Goal: Information Seeking & Learning: Learn about a topic

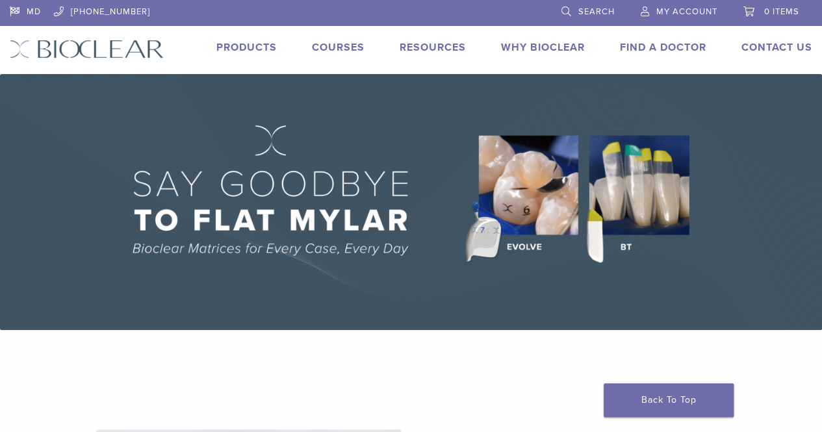
click at [261, 47] on link "Products" at bounding box center [246, 47] width 60 height 13
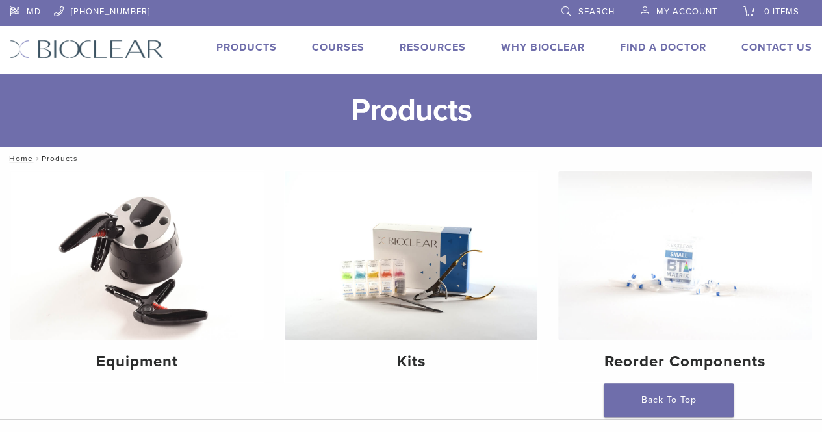
click at [36, 11] on link "MD" at bounding box center [25, 9] width 31 height 19
click at [685, 273] on img at bounding box center [684, 255] width 253 height 169
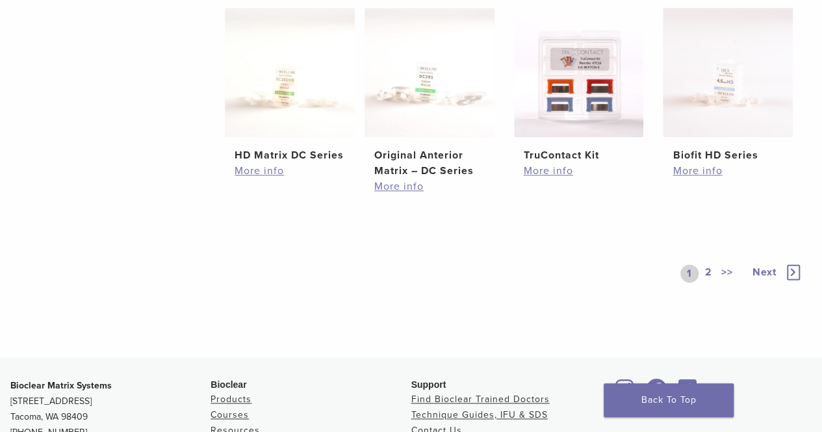
scroll to position [734, 0]
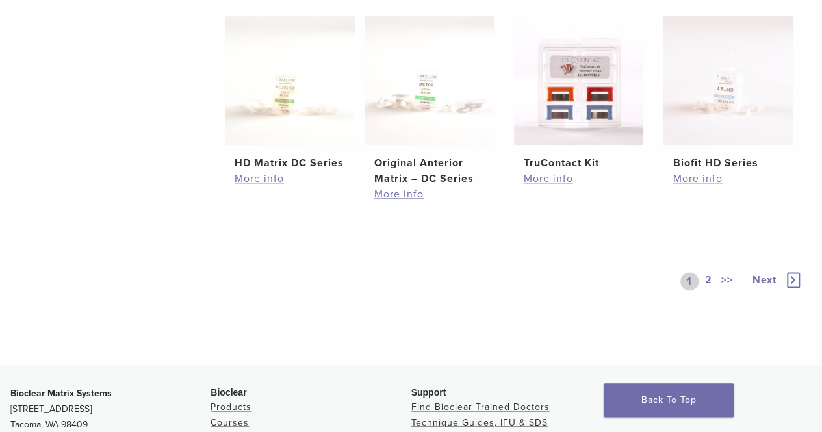
click at [708, 282] on link "2" at bounding box center [708, 281] width 12 height 18
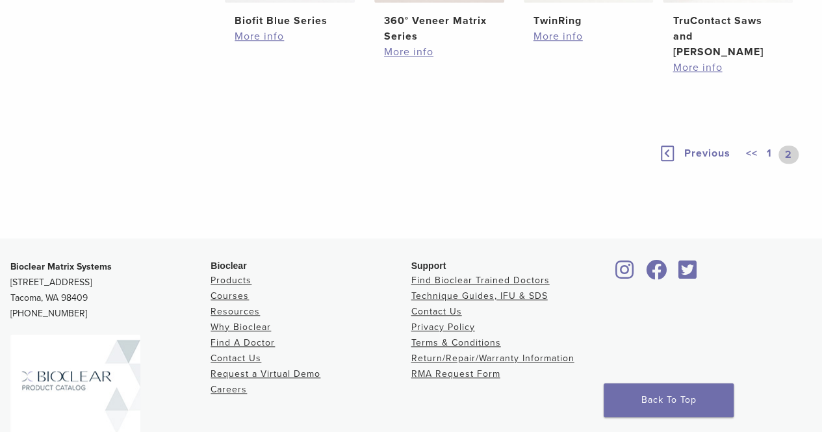
scroll to position [426, 0]
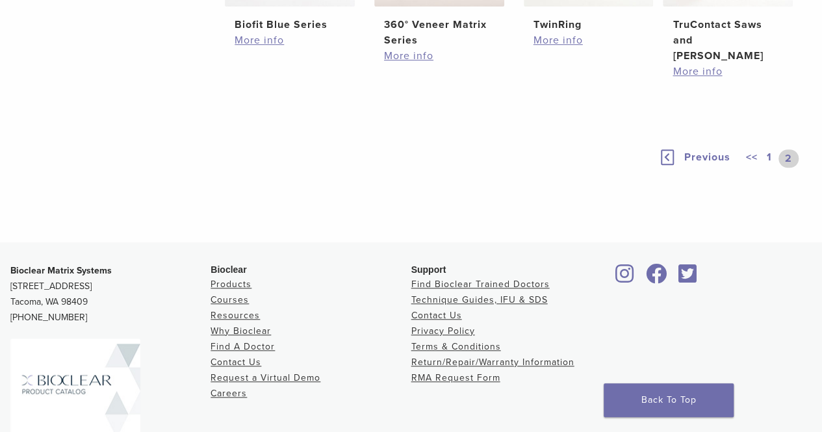
click at [770, 149] on link "1" at bounding box center [769, 158] width 10 height 18
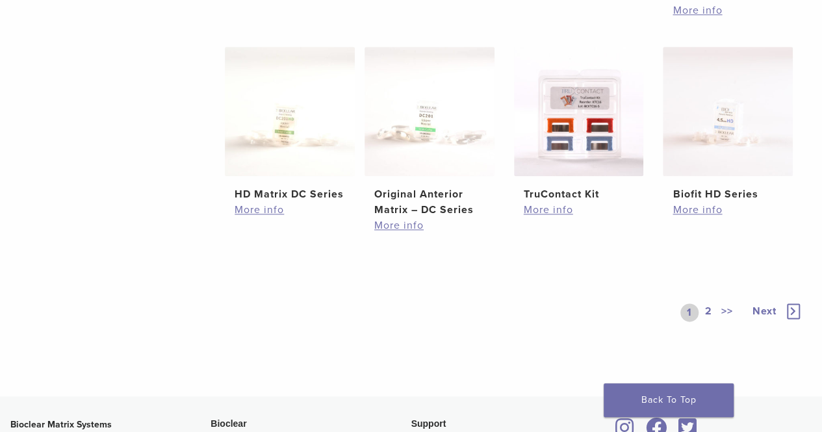
scroll to position [697, 0]
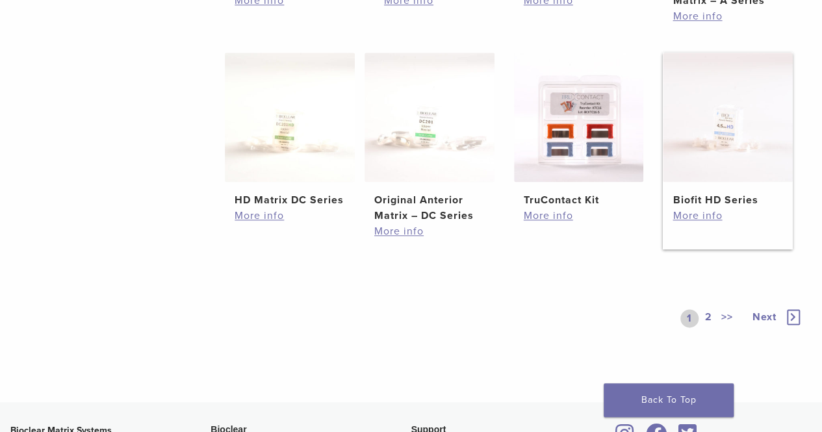
click at [747, 140] on img at bounding box center [727, 118] width 130 height 130
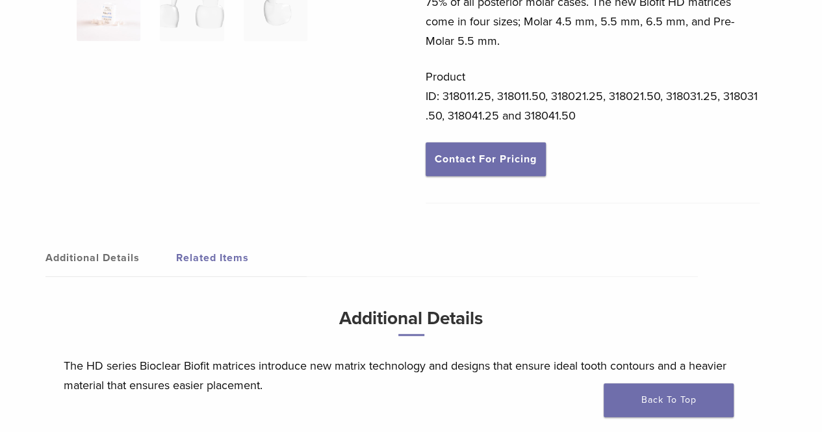
scroll to position [379, 0]
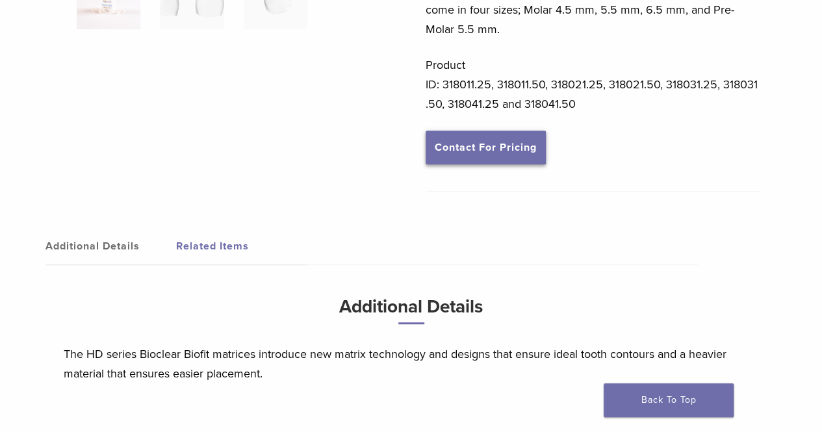
click at [482, 150] on link "Contact For Pricing" at bounding box center [485, 148] width 120 height 34
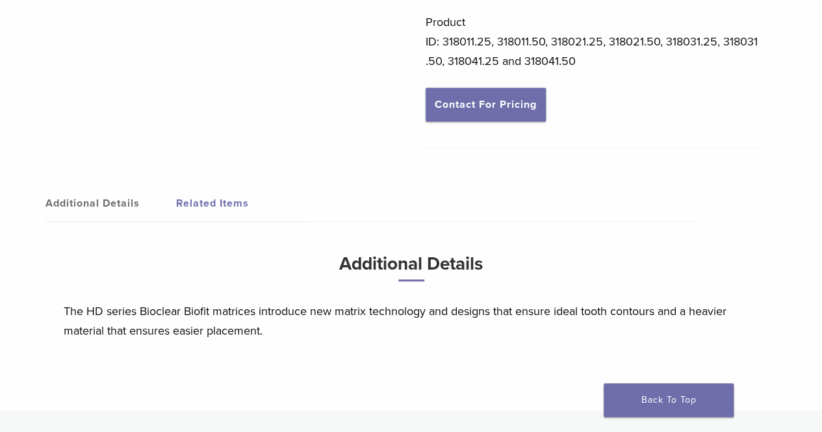
scroll to position [368, 0]
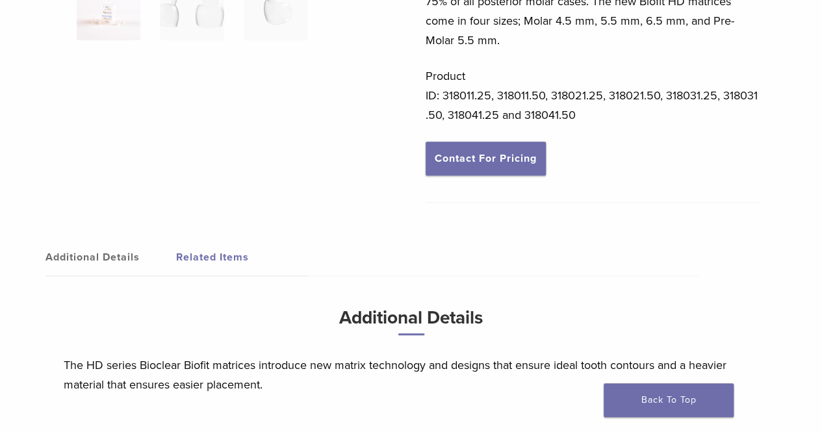
click at [471, 158] on link "Contact For Pricing" at bounding box center [485, 159] width 120 height 34
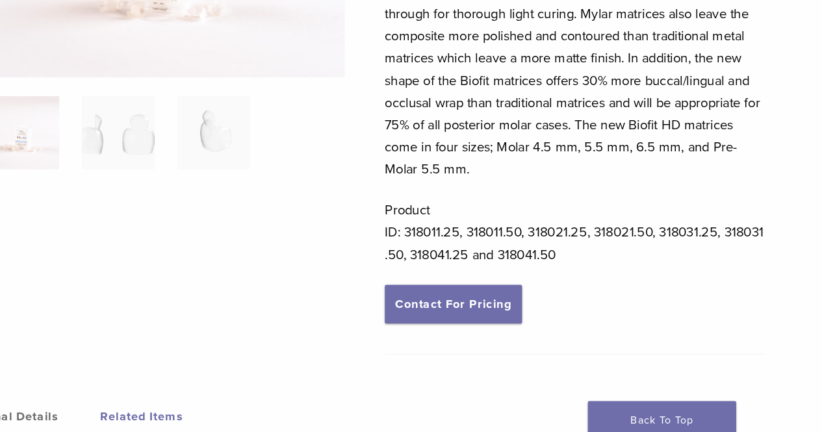
scroll to position [229, 0]
click at [507, 308] on link "Contact For Pricing" at bounding box center [485, 298] width 120 height 34
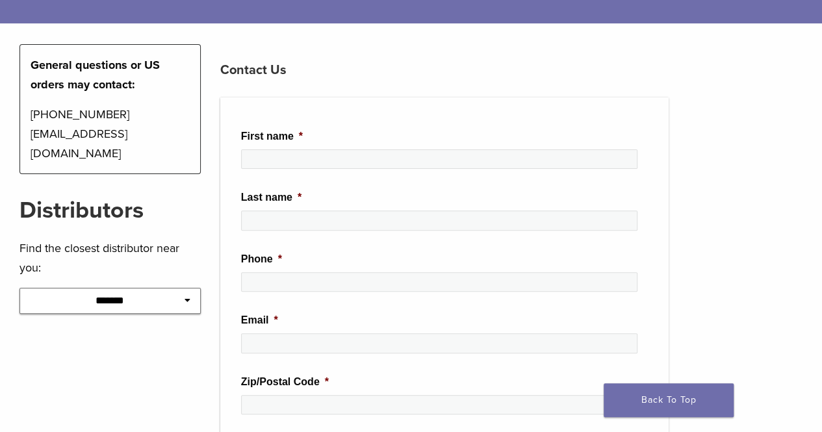
scroll to position [139, 0]
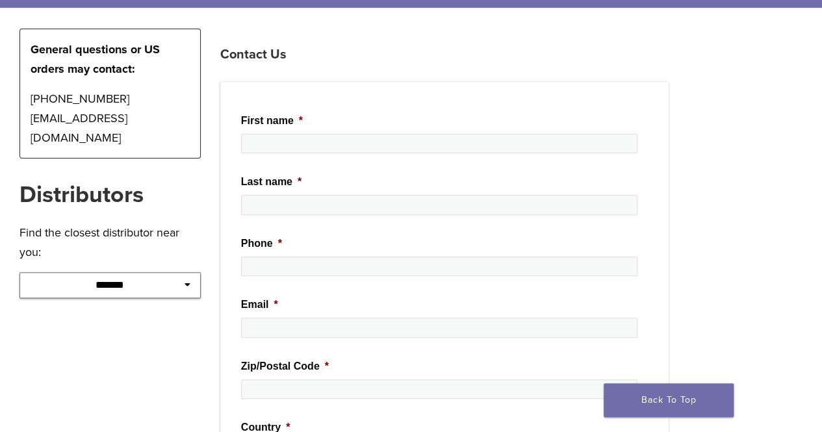
click at [184, 280] on icon at bounding box center [187, 284] width 6 height 9
click at [186, 280] on icon at bounding box center [187, 284] width 6 height 9
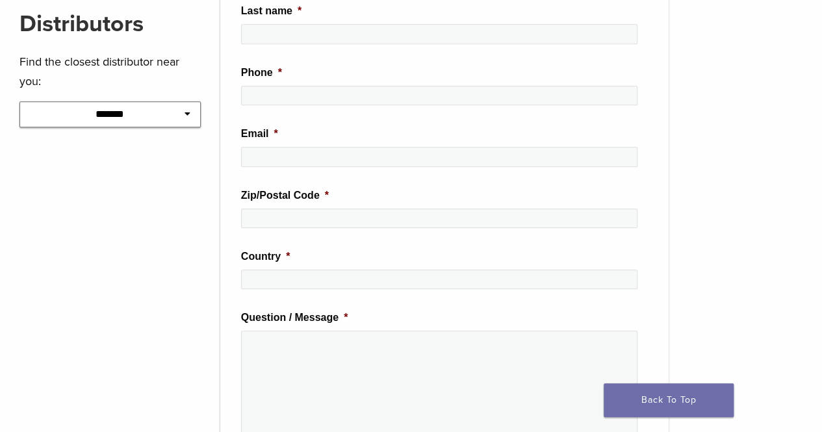
scroll to position [345, 0]
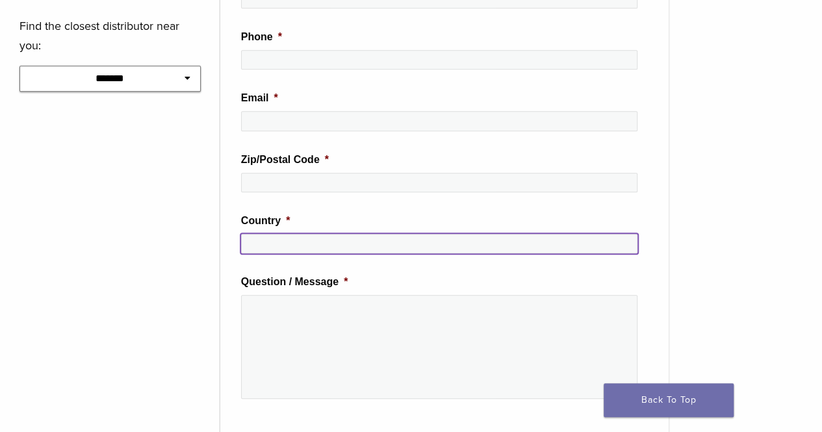
click at [396, 234] on input "Country *" at bounding box center [439, 243] width 396 height 19
type input "*"
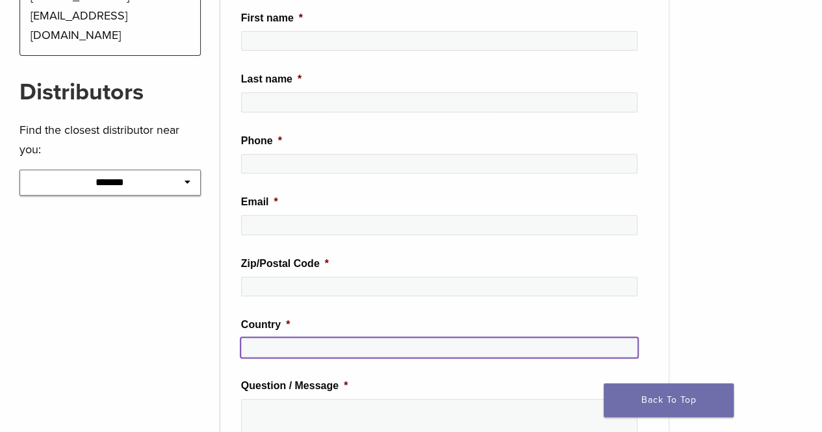
scroll to position [0, 0]
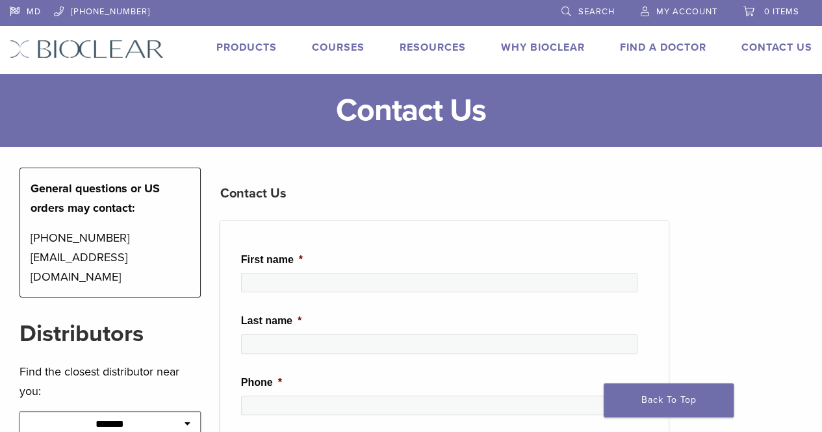
click at [239, 45] on link "Products" at bounding box center [246, 47] width 60 height 13
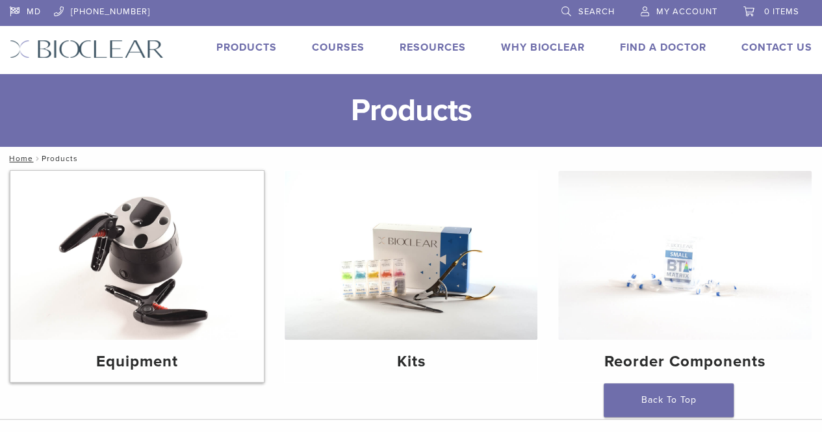
click at [108, 296] on img at bounding box center [136, 255] width 253 height 169
click at [355, 263] on img at bounding box center [410, 255] width 253 height 169
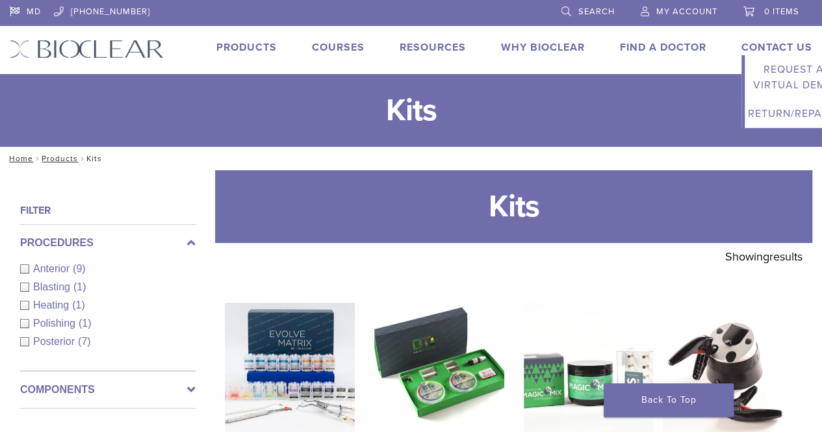
click at [771, 48] on link "Contact Us" at bounding box center [776, 47] width 71 height 13
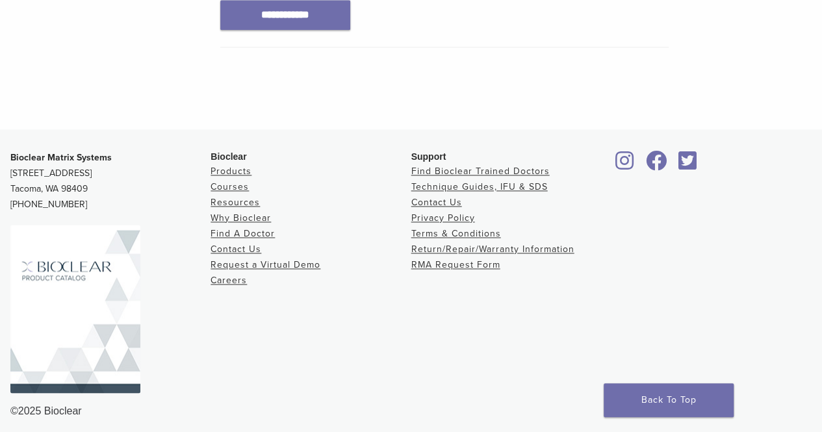
scroll to position [872, 0]
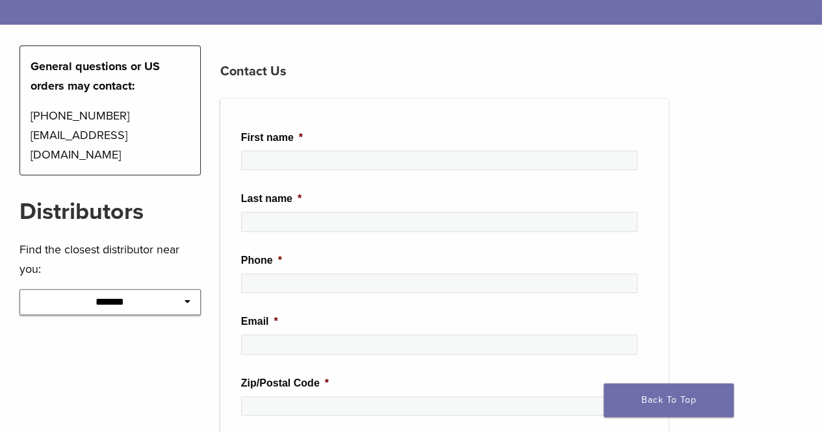
scroll to position [162, 0]
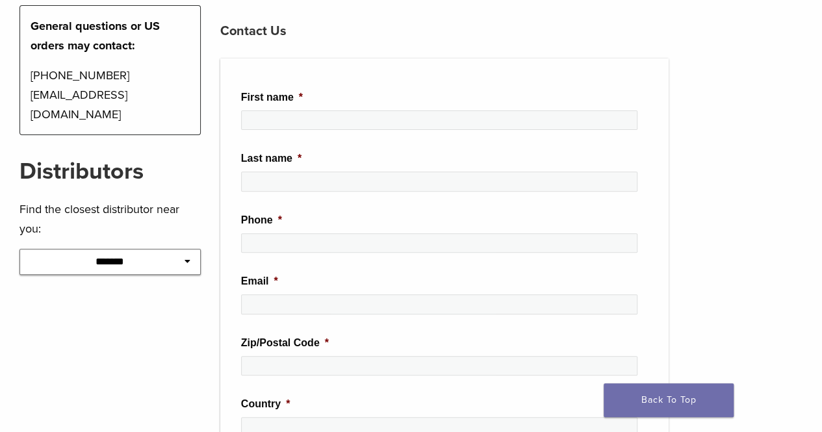
click at [183, 249] on select "**********" at bounding box center [109, 262] width 181 height 26
select select "*******"
click at [19, 249] on select "**********" at bounding box center [109, 262] width 181 height 26
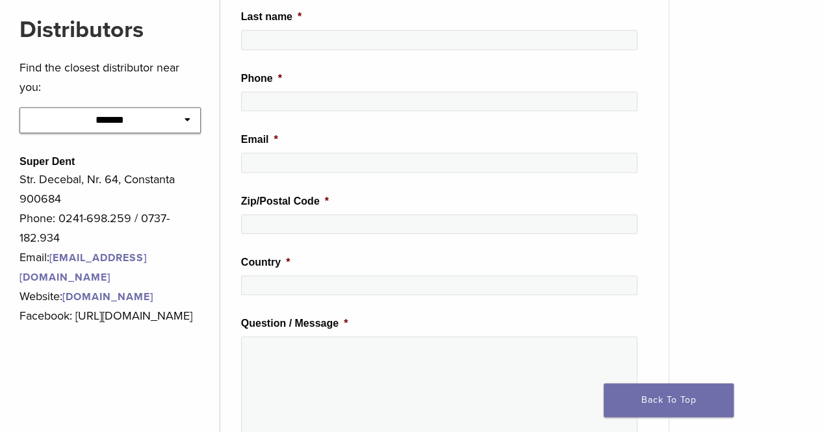
scroll to position [307, 0]
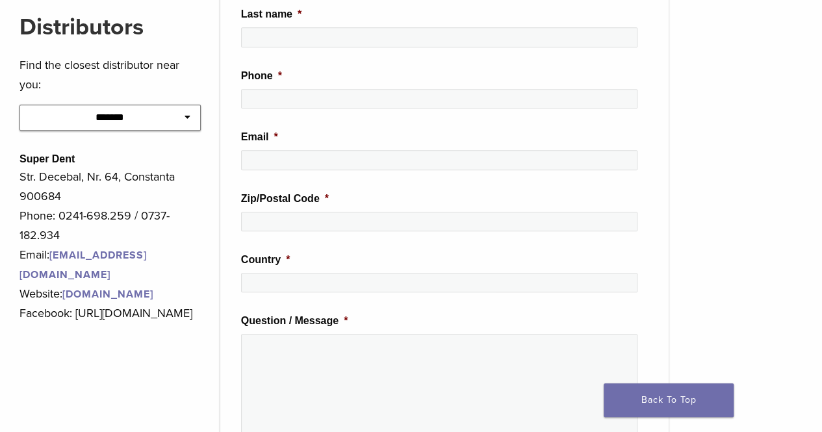
click at [126, 288] on link "www.super-dent.ro" at bounding box center [107, 294] width 91 height 13
click at [184, 108] on select "**********" at bounding box center [109, 118] width 181 height 26
click at [10, 72] on div "**********" at bounding box center [110, 275] width 201 height 829
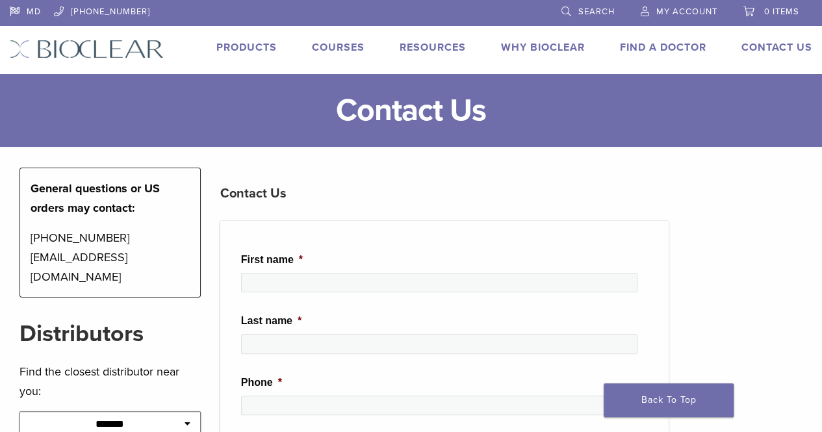
click at [228, 46] on link "Products" at bounding box center [246, 47] width 60 height 13
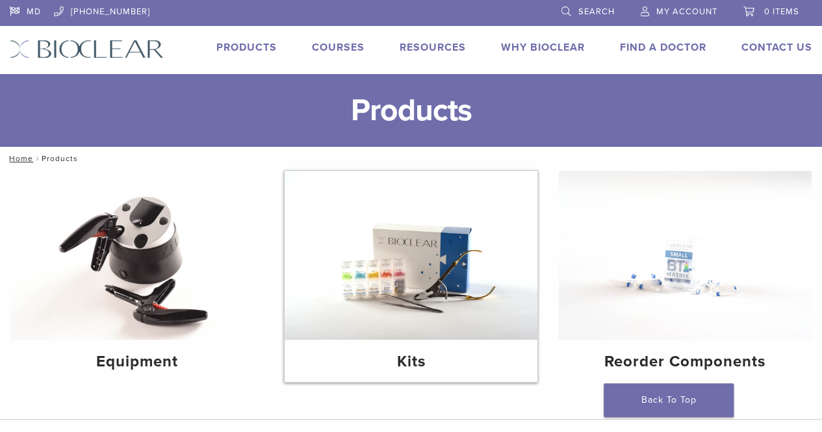
click at [438, 249] on img at bounding box center [410, 255] width 253 height 169
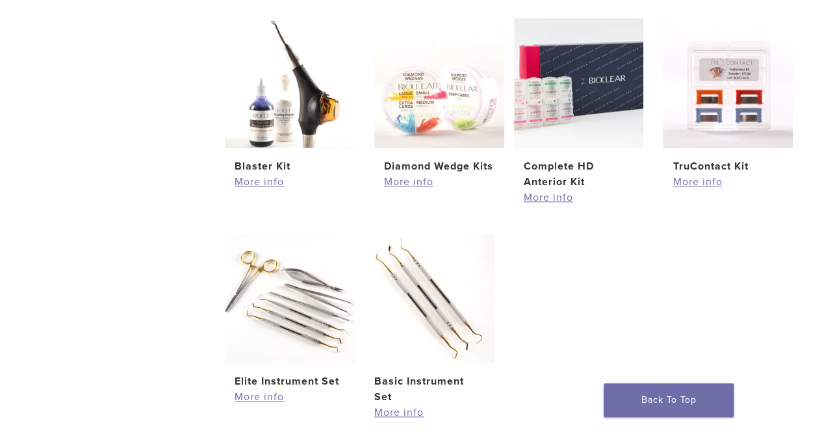
scroll to position [503, 0]
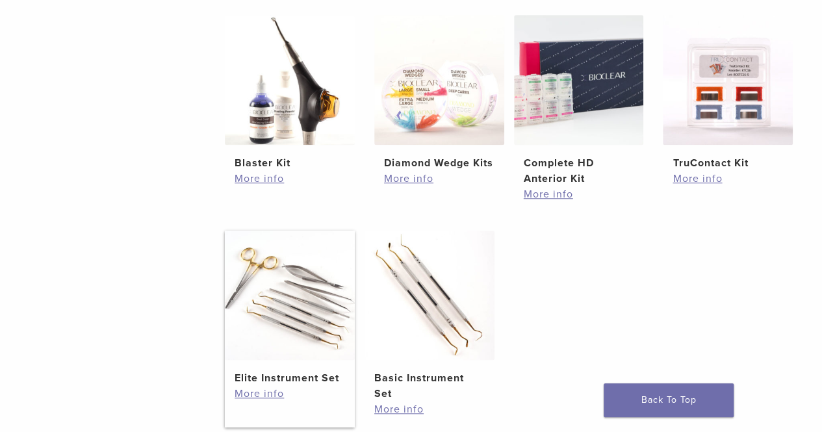
click at [238, 336] on img at bounding box center [290, 296] width 130 height 130
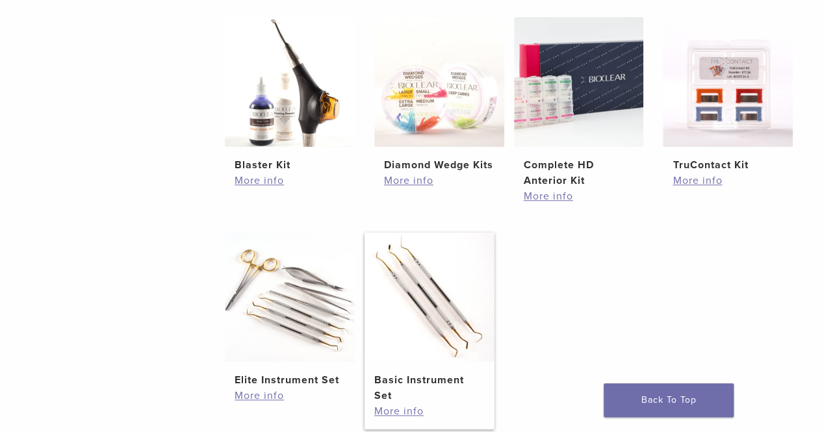
click at [400, 290] on img at bounding box center [429, 297] width 130 height 130
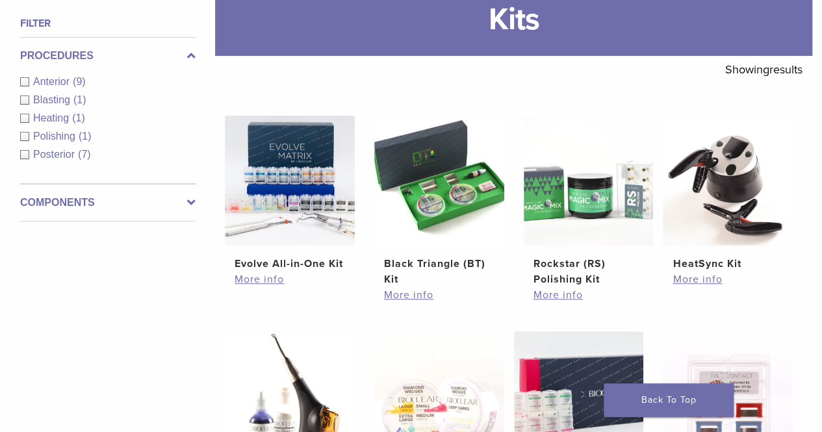
scroll to position [184, 0]
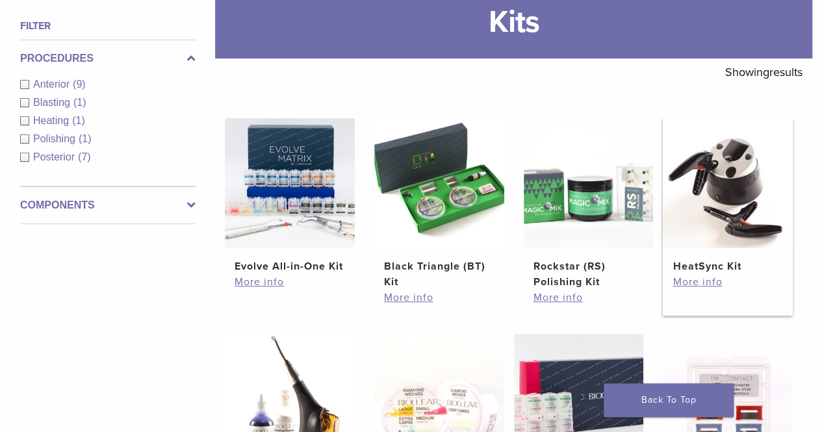
click at [744, 212] on img at bounding box center [727, 183] width 130 height 130
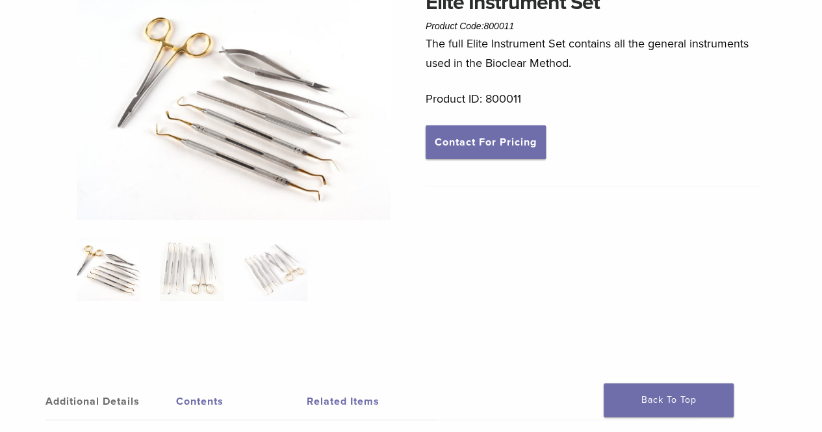
scroll to position [82, 0]
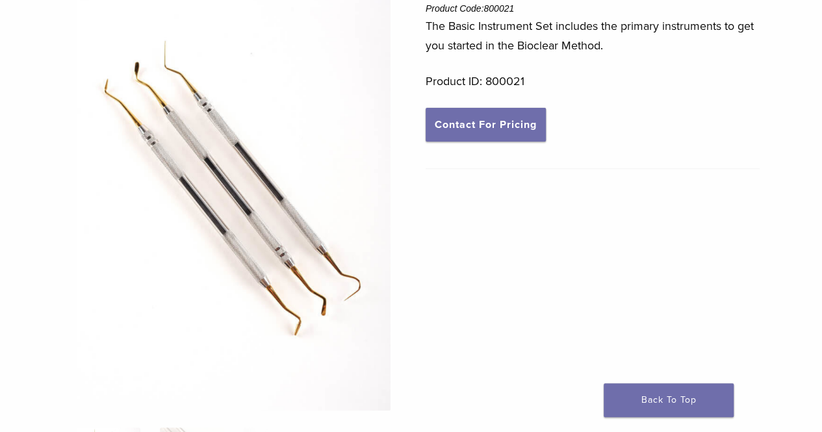
scroll to position [150, 0]
